Goal: Task Accomplishment & Management: Complete application form

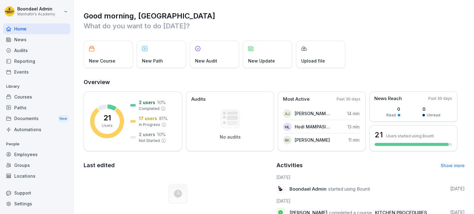
click at [377, 71] on div "Good morning, Boondael What do you want to do [DATE]? New Course New Path New A…" at bounding box center [274, 164] width 400 height 329
click at [396, 49] on div "New Course New Path New Audit New Update Upload file" at bounding box center [274, 54] width 381 height 27
drag, startPoint x: 287, startPoint y: 1, endPoint x: 326, endPoint y: 10, distance: 39.9
click at [326, 10] on div "Good morning, Boondael What do you want to do [DATE]? New Course New Path New A…" at bounding box center [274, 164] width 400 height 329
click at [430, 26] on p "What do you want to do [DATE]?" at bounding box center [274, 26] width 381 height 10
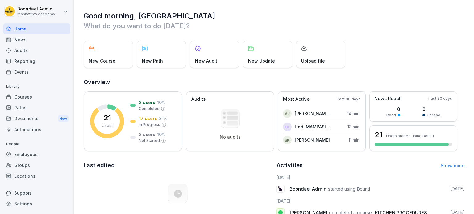
drag, startPoint x: 398, startPoint y: 1, endPoint x: 422, endPoint y: 37, distance: 43.5
click at [422, 37] on div "Good morning, Boondael What do you want to do [DATE]? New Course New Path New A…" at bounding box center [274, 164] width 400 height 329
click at [395, 40] on div "Good morning, Boondael What do you want to do [DATE]? New Course New Path New A…" at bounding box center [274, 164] width 400 height 329
click at [245, 16] on h1 "Good morning, [GEOGRAPHIC_DATA]" at bounding box center [274, 16] width 381 height 10
click at [46, 122] on div "Documents New" at bounding box center [36, 118] width 67 height 11
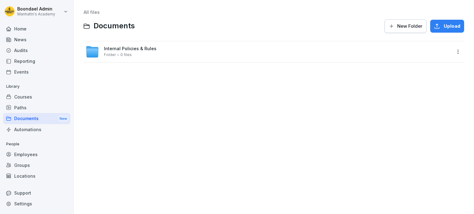
click at [116, 55] on div "Folder 0 files" at bounding box center [118, 55] width 28 height 4
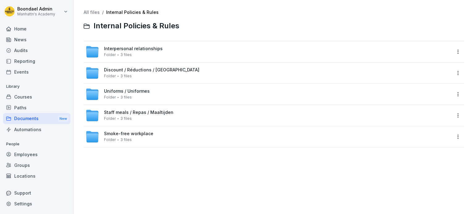
click at [185, 145] on div "Smoke-free workplace Folder 3 files" at bounding box center [274, 136] width 380 height 21
click at [227, 17] on div "All files / Internal Policies & Rules Internal Policies & Rules" at bounding box center [274, 22] width 380 height 24
click at [239, 26] on div at bounding box center [323, 26] width 281 height 15
click at [135, 97] on div "Uniforms / Uniformes Folder 3 files" at bounding box center [127, 94] width 46 height 11
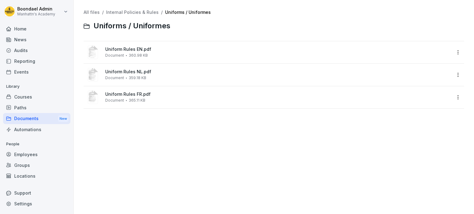
click at [138, 96] on span "Uniform Rules FR.pdf" at bounding box center [278, 94] width 346 height 5
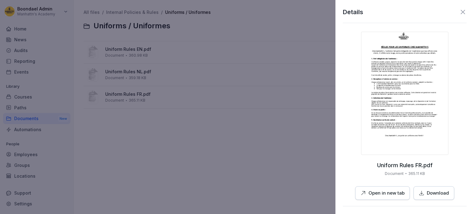
click at [459, 13] on icon at bounding box center [462, 11] width 7 height 7
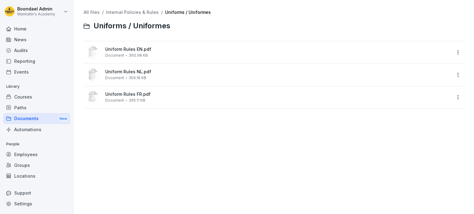
click at [381, 27] on div at bounding box center [319, 26] width 290 height 15
click at [105, 182] on div "All files / Internal Policies & Rules / Uniforms / Uniformes Uniforms / Uniform…" at bounding box center [273, 107] width 391 height 205
click at [25, 39] on div "News" at bounding box center [36, 39] width 67 height 11
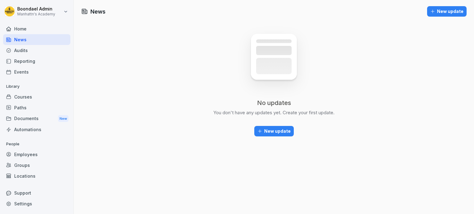
click at [176, 83] on div "News New update No updates You don't have any updates yet. Create your first up…" at bounding box center [274, 107] width 400 height 214
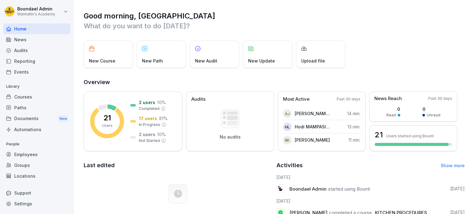
click at [27, 155] on div "Employees" at bounding box center [36, 154] width 67 height 11
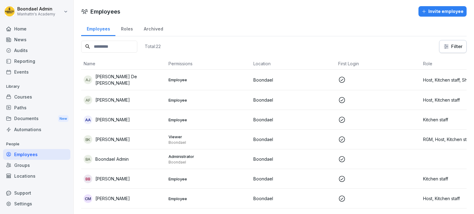
click at [445, 14] on div "Invite employee" at bounding box center [442, 11] width 42 height 7
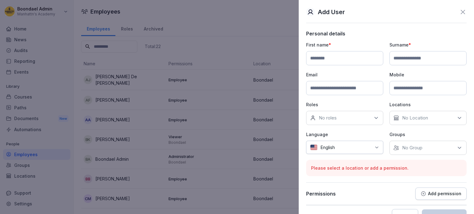
click at [374, 118] on icon at bounding box center [375, 118] width 3 height 2
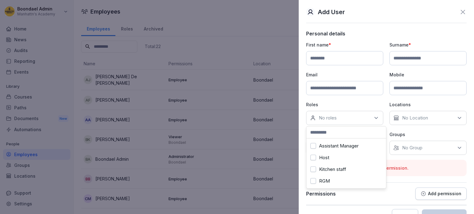
click at [312, 158] on button "Host" at bounding box center [313, 158] width 6 height 6
click at [312, 169] on button "Kitchen staff" at bounding box center [313, 170] width 6 height 6
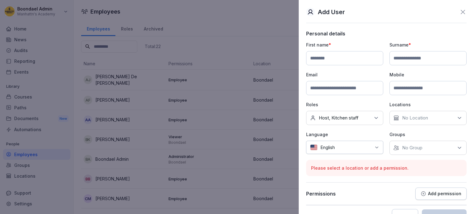
click at [374, 103] on p "Roles" at bounding box center [344, 104] width 77 height 6
click at [457, 117] on icon at bounding box center [459, 118] width 6 height 6
click at [380, 132] on p "Language" at bounding box center [344, 134] width 77 height 6
click at [373, 150] on div "English" at bounding box center [344, 147] width 77 height 13
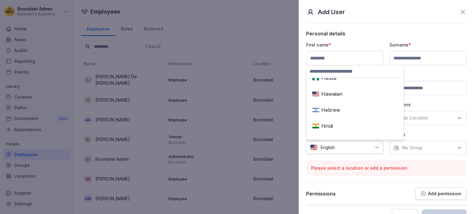
scroll to position [917, 0]
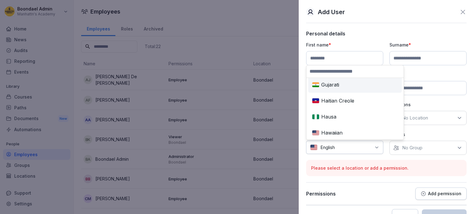
click at [342, 73] on input at bounding box center [354, 71] width 97 height 12
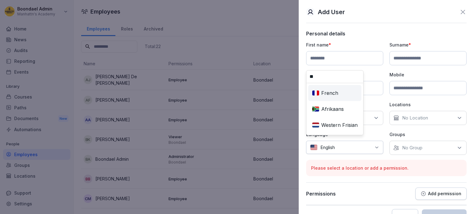
scroll to position [0, 0]
type input "**"
click at [345, 93] on div "French" at bounding box center [334, 93] width 51 height 14
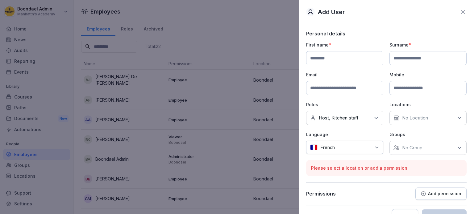
click at [372, 130] on div "First name * Surname * Email Mobile Roles No roles Host, Kitchen staff Location…" at bounding box center [386, 98] width 160 height 113
click at [354, 55] on input at bounding box center [344, 58] width 77 height 14
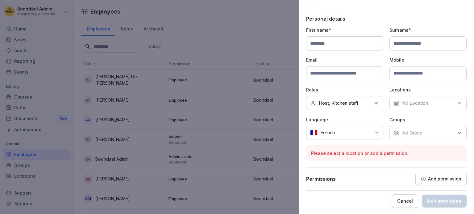
scroll to position [2, 0]
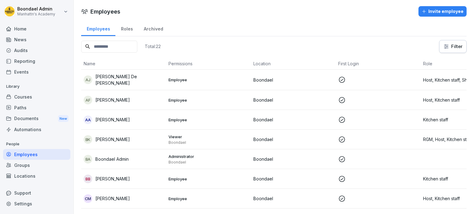
click at [23, 123] on div "Documents New" at bounding box center [36, 118] width 67 height 11
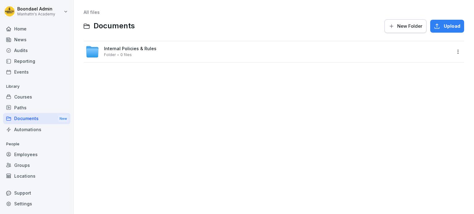
click at [122, 50] on span "Internal Policies & Rules" at bounding box center [130, 48] width 52 height 5
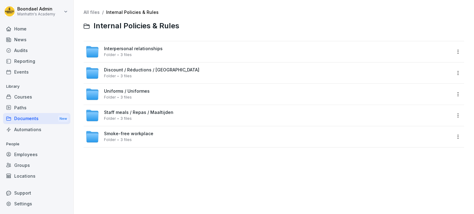
click at [123, 95] on span "3 files" at bounding box center [125, 97] width 11 height 4
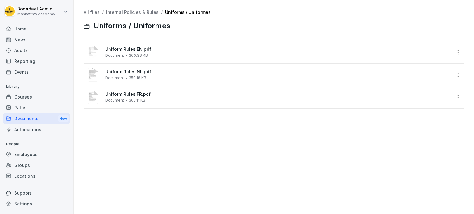
click at [131, 94] on span "Uniform Rules FR.pdf" at bounding box center [278, 94] width 346 height 5
click at [131, 94] on div at bounding box center [237, 107] width 474 height 214
click at [131, 94] on span "Uniform Rules FR.pdf" at bounding box center [278, 94] width 346 height 5
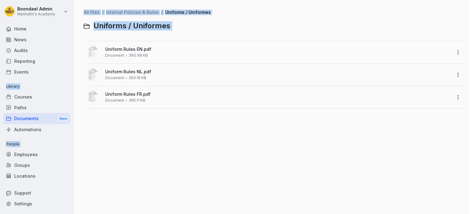
click at [131, 94] on div at bounding box center [237, 107] width 474 height 214
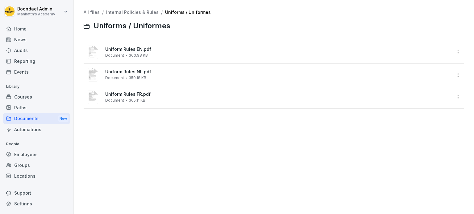
click at [122, 103] on div "Uniform Rules FR.pdf Document 365.11 KB" at bounding box center [267, 97] width 365 height 15
click at [122, 103] on div at bounding box center [237, 107] width 474 height 214
click at [104, 97] on div "Uniform Rules FR.pdf Document 365.11 KB" at bounding box center [267, 97] width 365 height 15
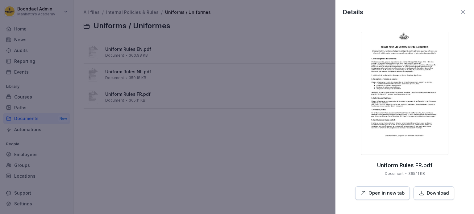
click at [460, 93] on div "Uniform Rules FR.pdf Document 365.11 KB Open in new tab Download" at bounding box center [405, 116] width 124 height 168
click at [394, 172] on p "Document" at bounding box center [394, 174] width 19 height 6
click at [426, 153] on img at bounding box center [404, 93] width 87 height 123
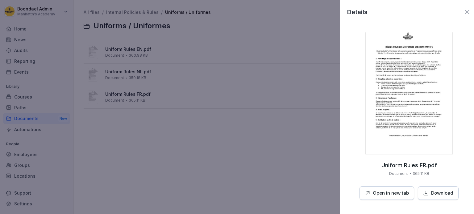
click at [325, 88] on div at bounding box center [237, 107] width 474 height 214
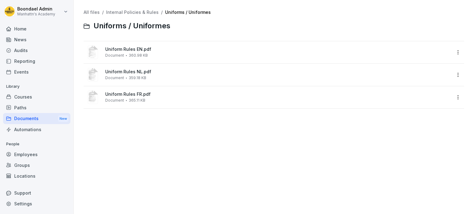
click at [151, 113] on div "All files / Internal Policies & Rules / Uniforms / Uniformes Uniforms / Uniform…" at bounding box center [273, 107] width 391 height 205
click at [133, 138] on div "All files / Internal Policies & Rules / Uniforms / Uniformes Uniforms / Uniform…" at bounding box center [273, 107] width 391 height 205
click at [26, 96] on div "Courses" at bounding box center [36, 97] width 67 height 11
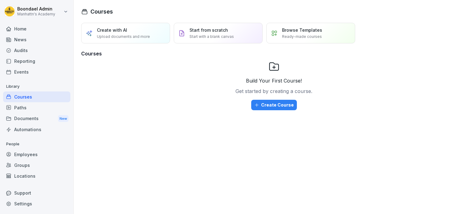
click at [33, 122] on div "Documents New" at bounding box center [36, 118] width 67 height 11
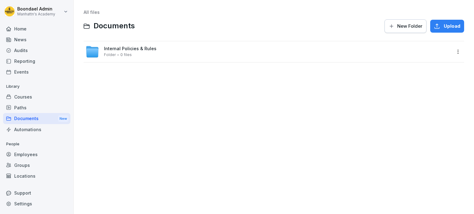
click at [118, 53] on div "Folder 0 files" at bounding box center [118, 55] width 28 height 4
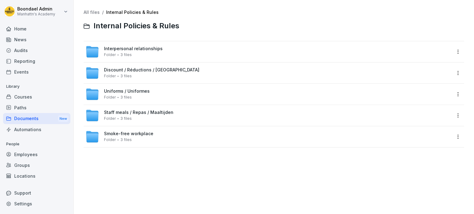
click at [125, 53] on span "3 files" at bounding box center [125, 55] width 11 height 4
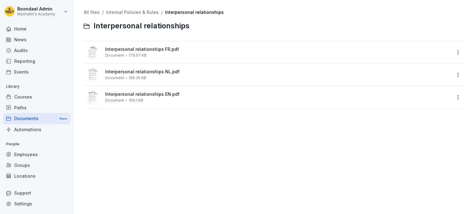
click at [26, 28] on div "Home" at bounding box center [36, 28] width 67 height 11
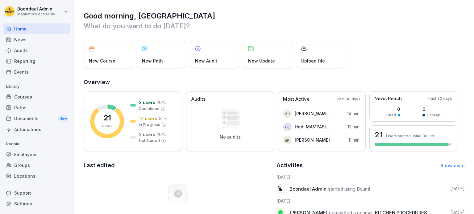
click at [396, 49] on div "New Course New Path New Audit New Update Upload file" at bounding box center [274, 54] width 381 height 27
click at [384, 71] on div "Good morning, Boondael What do you want to do [DATE]? New Course New Path New A…" at bounding box center [274, 164] width 400 height 329
click at [202, 180] on div "No activities Here you will find your recently edited content" at bounding box center [178, 208] width 188 height 69
click at [212, 178] on div "No activities Here you will find your recently edited content" at bounding box center [178, 208] width 188 height 69
click at [41, 144] on p "People" at bounding box center [36, 144] width 67 height 10
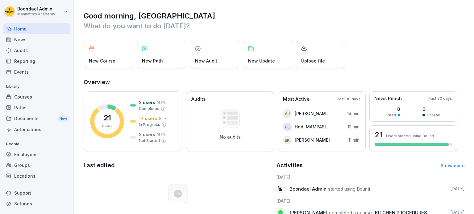
click at [50, 145] on p "People" at bounding box center [36, 144] width 67 height 10
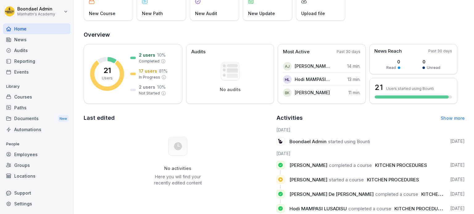
scroll to position [52, 0]
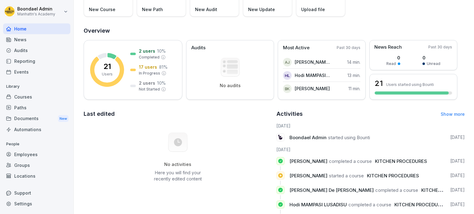
click at [23, 159] on div "Employees" at bounding box center [36, 154] width 67 height 11
